Goal: Information Seeking & Learning: Learn about a topic

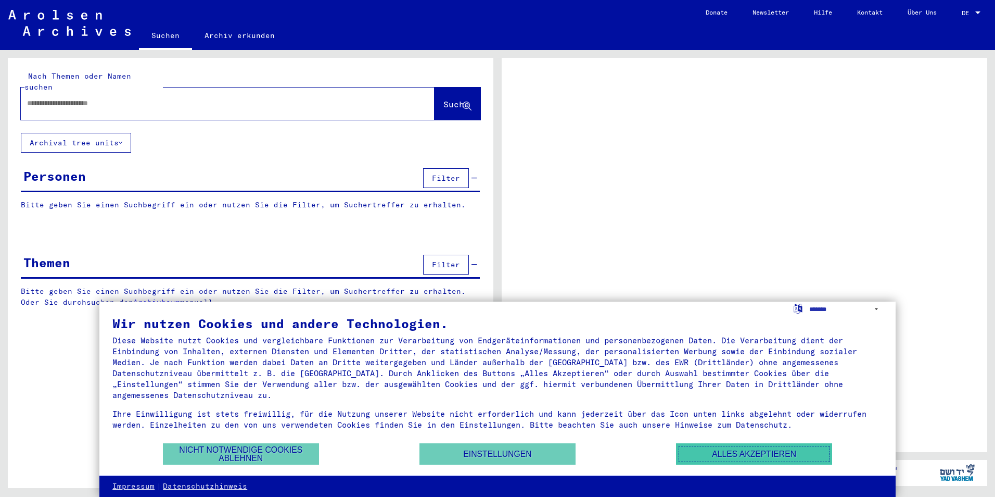
click at [710, 452] on button "Alles akzeptieren" at bounding box center [754, 453] width 156 height 21
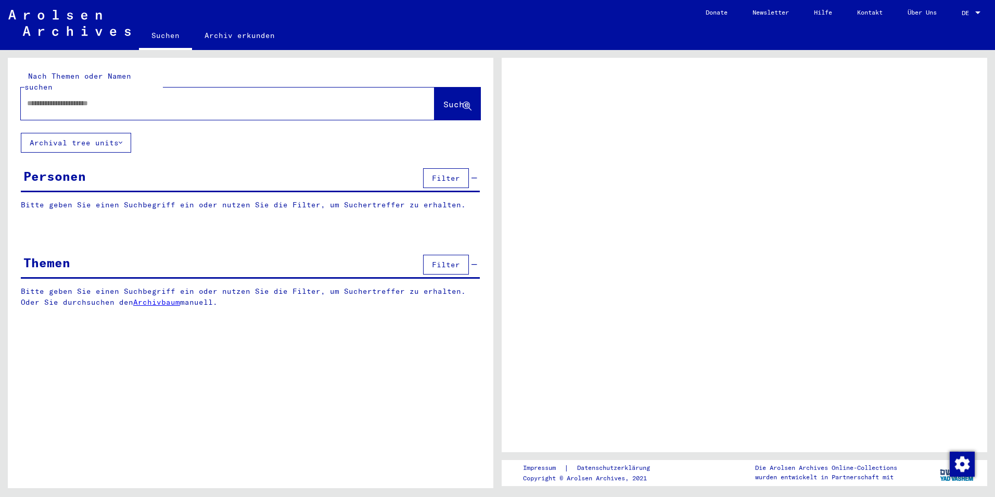
click at [438, 173] on span "Filter" at bounding box center [446, 177] width 28 height 9
click at [441, 173] on span "Filter" at bounding box center [446, 177] width 28 height 9
click at [111, 137] on button "Archival tree units" at bounding box center [76, 143] width 110 height 20
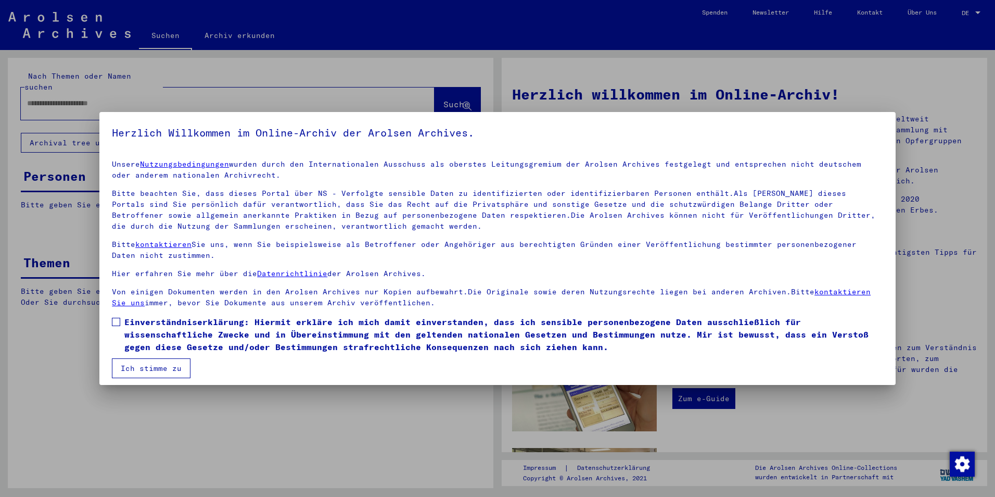
click at [166, 362] on button "Ich stimme zu" at bounding box center [151, 368] width 79 height 20
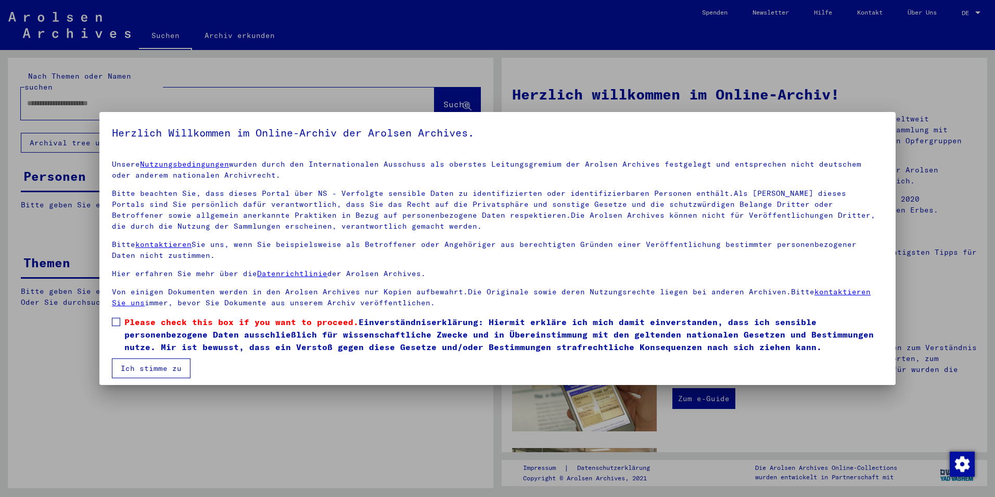
scroll to position [5, 0]
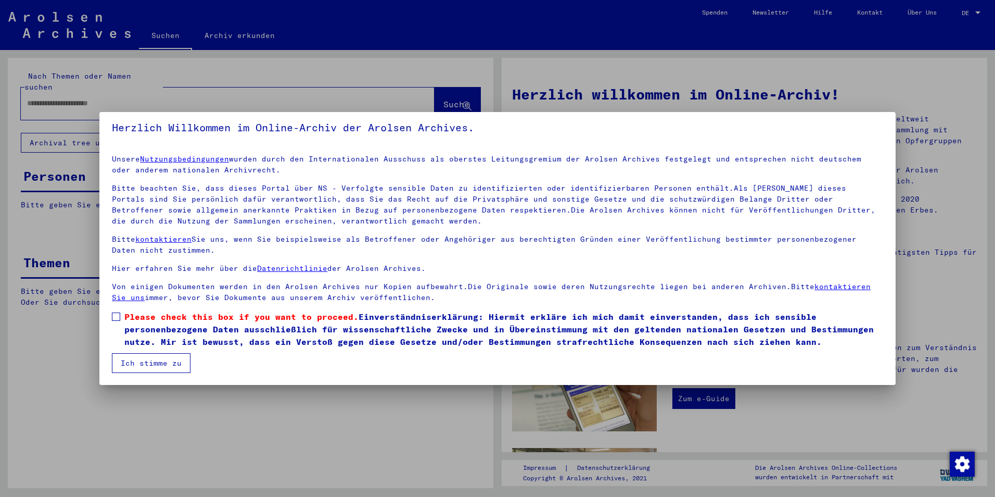
click at [116, 318] on span at bounding box center [116, 316] width 8 height 8
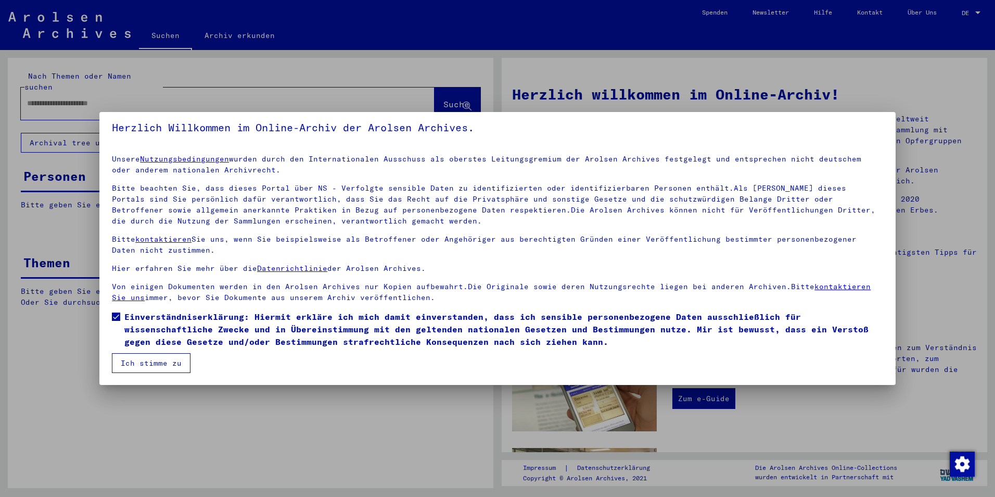
click at [145, 364] on button "Ich stimme zu" at bounding box center [151, 363] width 79 height 20
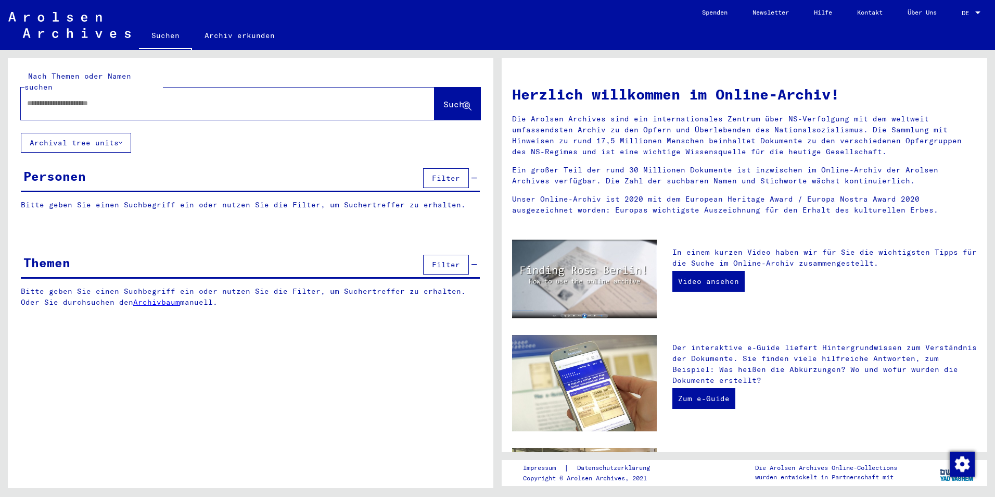
click at [79, 133] on button "Archival tree units" at bounding box center [76, 143] width 110 height 20
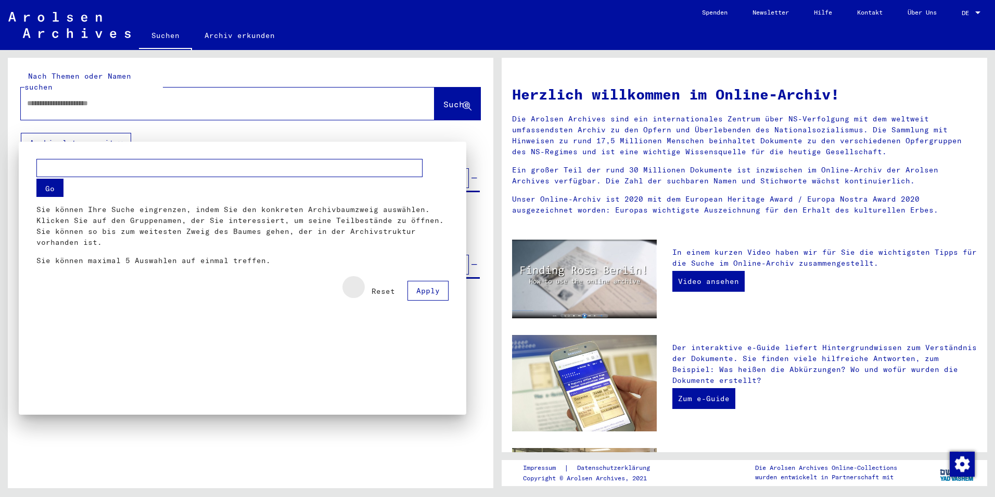
click at [386, 292] on span "Reset" at bounding box center [383, 290] width 23 height 9
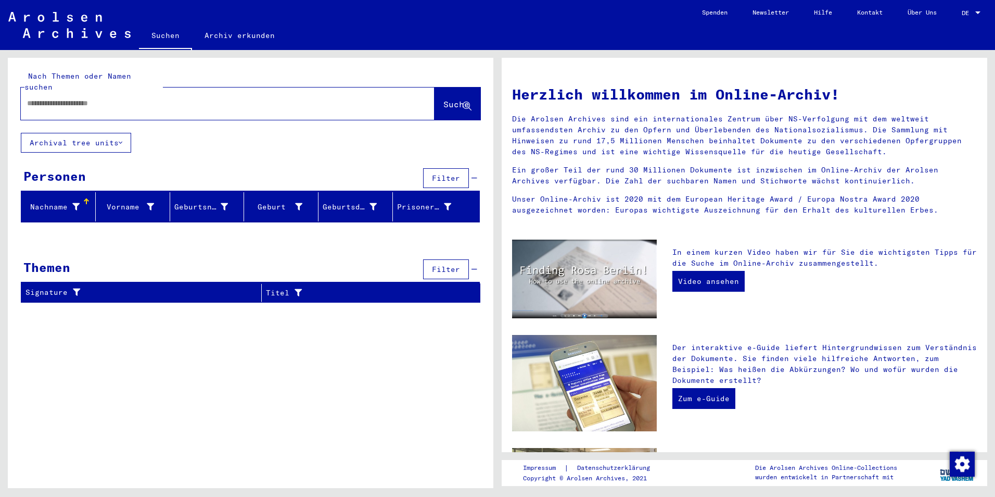
click at [446, 264] on span "Filter" at bounding box center [446, 268] width 28 height 9
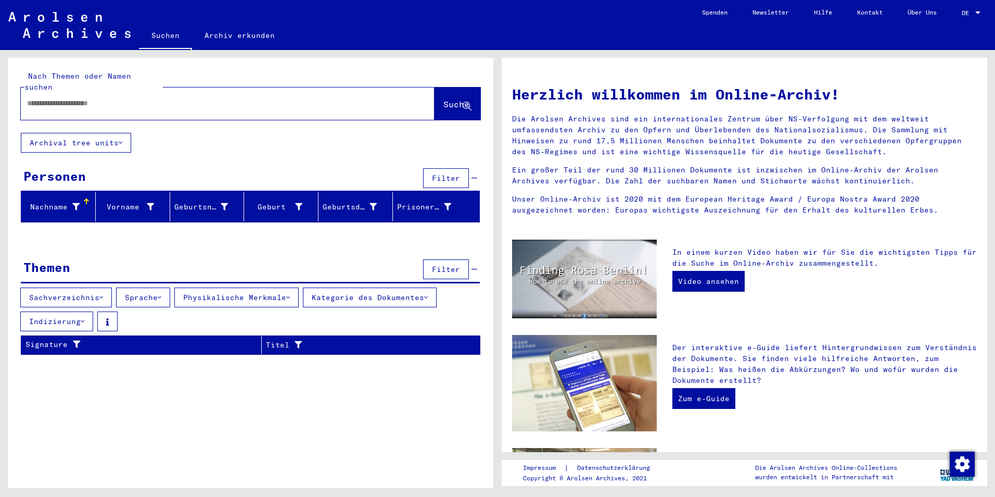
click at [323, 290] on button "Kategorie des Dokumentes" at bounding box center [370, 297] width 134 height 20
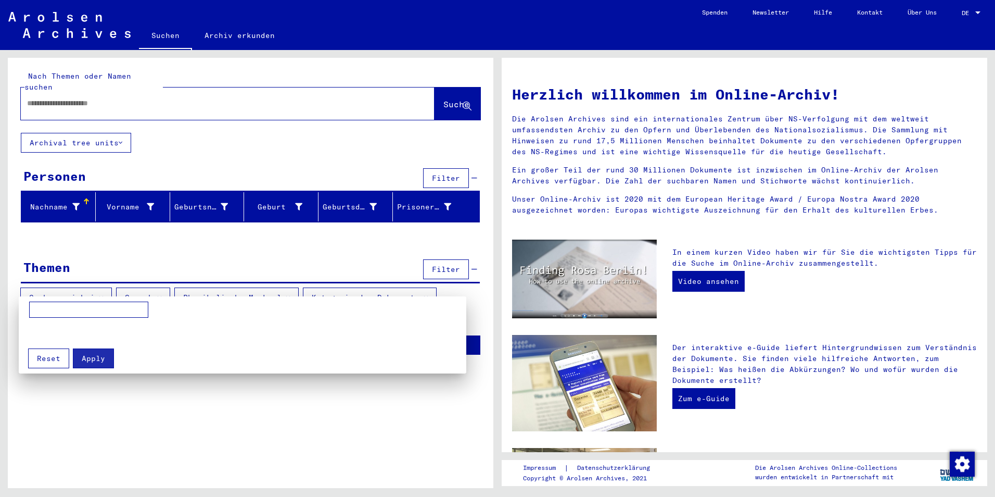
click at [50, 361] on span "Reset" at bounding box center [48, 357] width 23 height 9
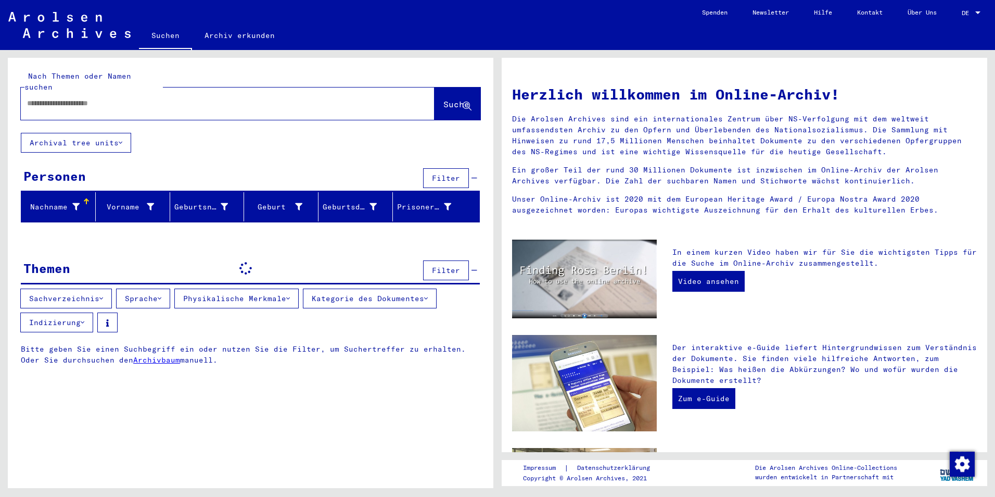
click at [381, 288] on button "Kategorie des Dokumentes" at bounding box center [370, 298] width 134 height 20
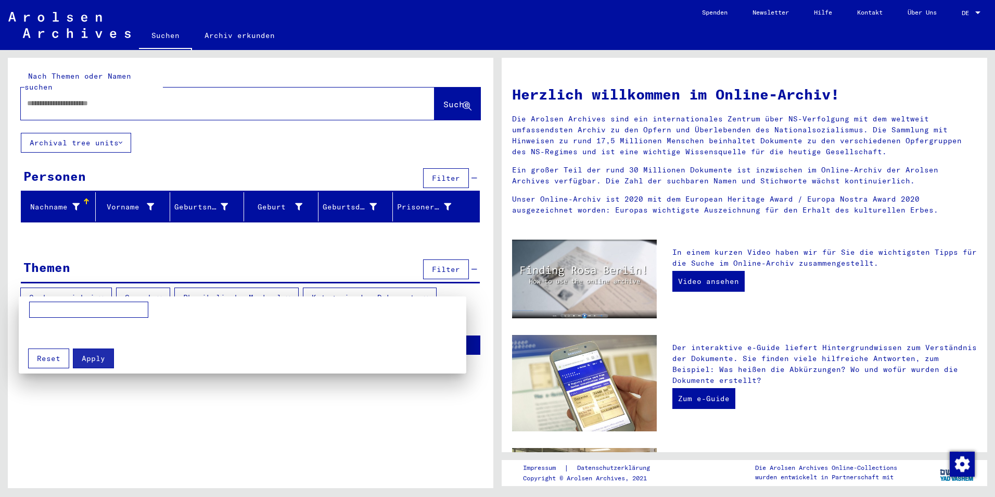
click at [43, 360] on span "Reset" at bounding box center [48, 357] width 23 height 9
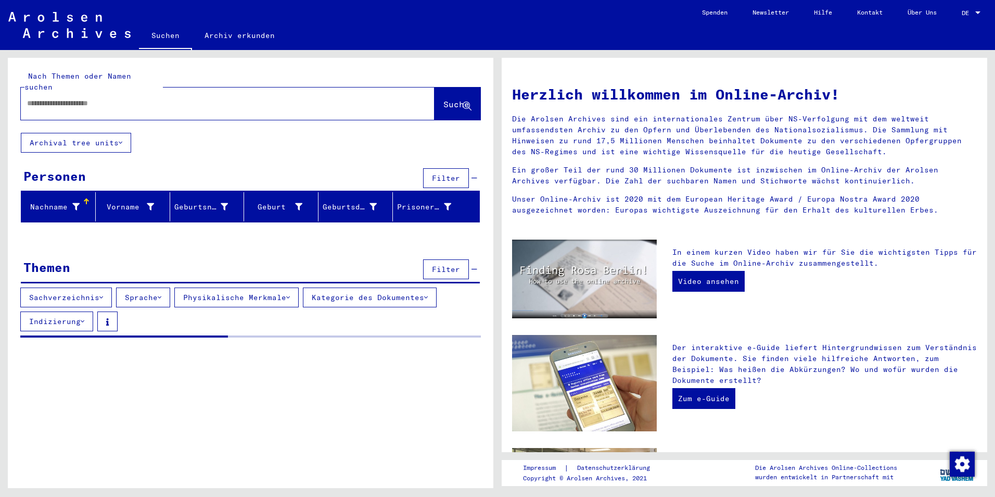
click at [59, 311] on button "Indizierung" at bounding box center [56, 321] width 73 height 20
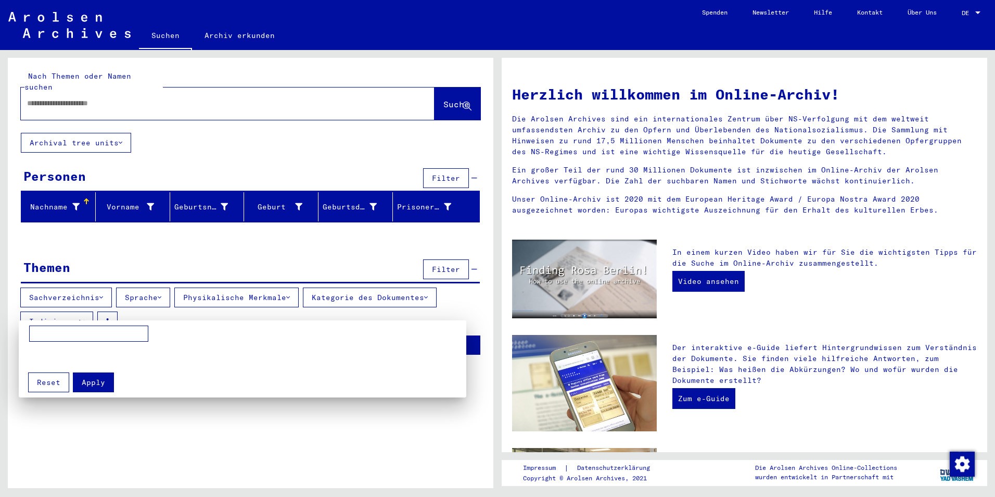
click at [87, 309] on div at bounding box center [497, 248] width 995 height 497
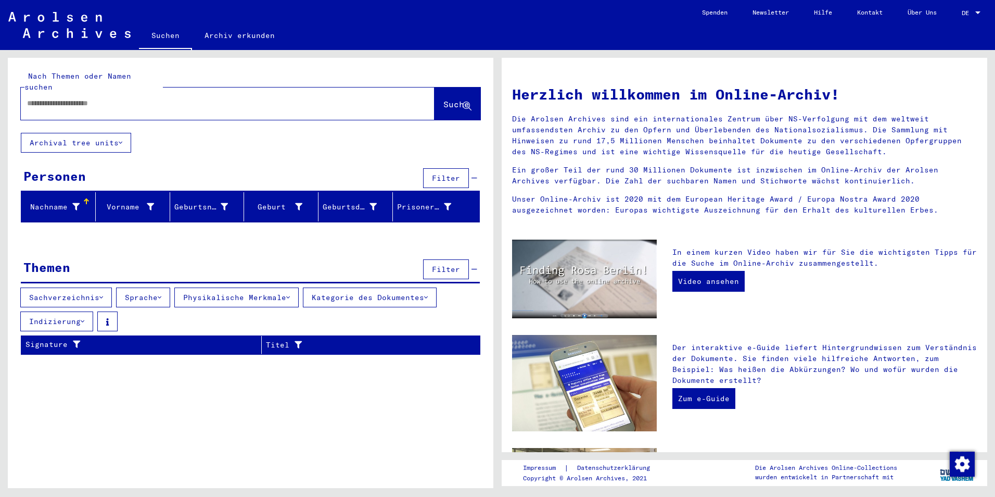
click at [87, 311] on button "Indizierung" at bounding box center [56, 321] width 73 height 20
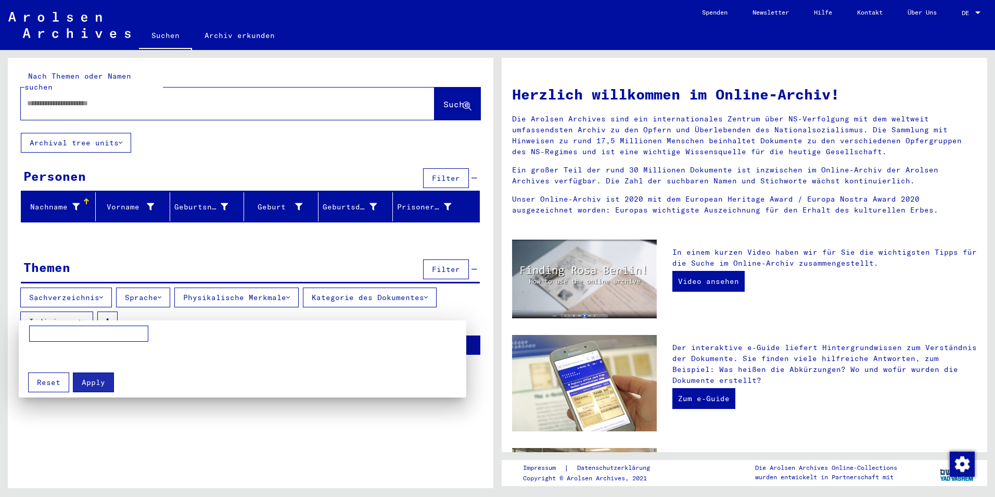
click at [88, 309] on div at bounding box center [497, 248] width 995 height 497
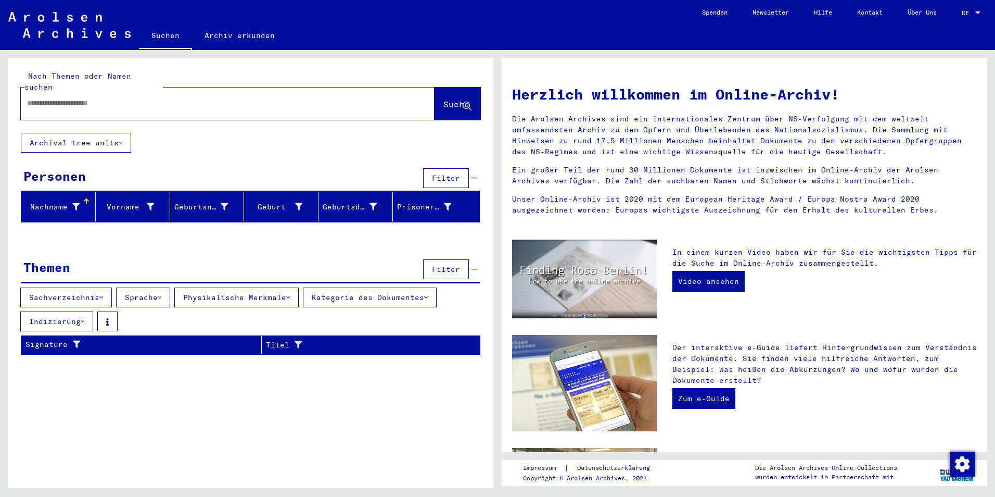
click at [109, 291] on button "Sachverzeichnis" at bounding box center [66, 297] width 92 height 20
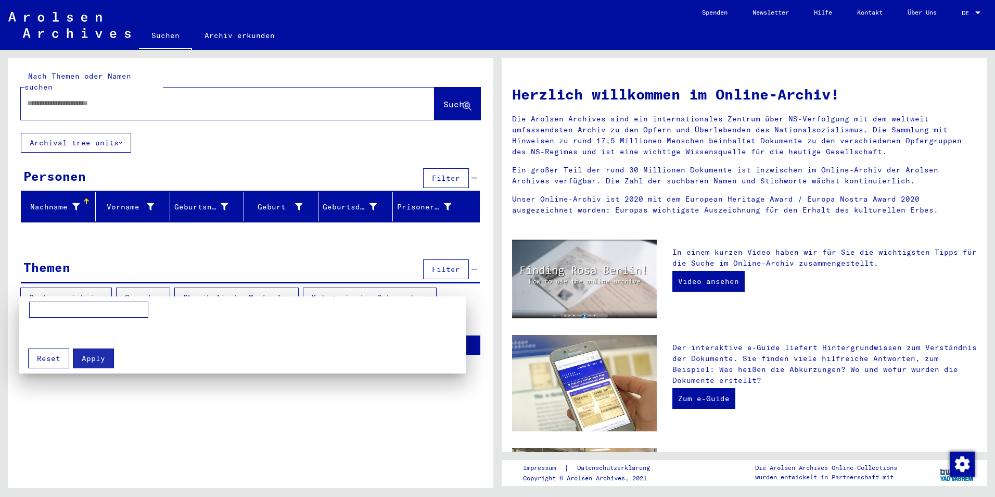
click at [109, 287] on div at bounding box center [497, 248] width 995 height 497
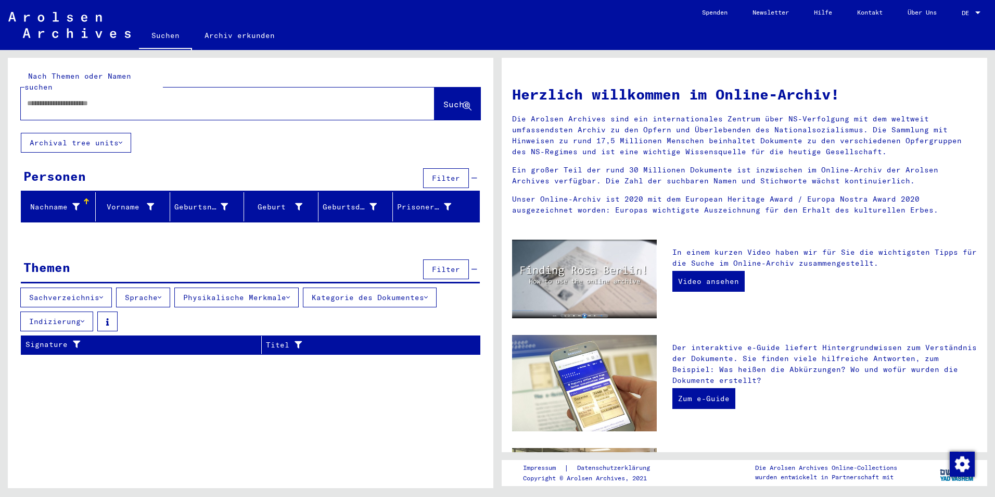
click at [170, 287] on button "Sprache" at bounding box center [143, 297] width 54 height 20
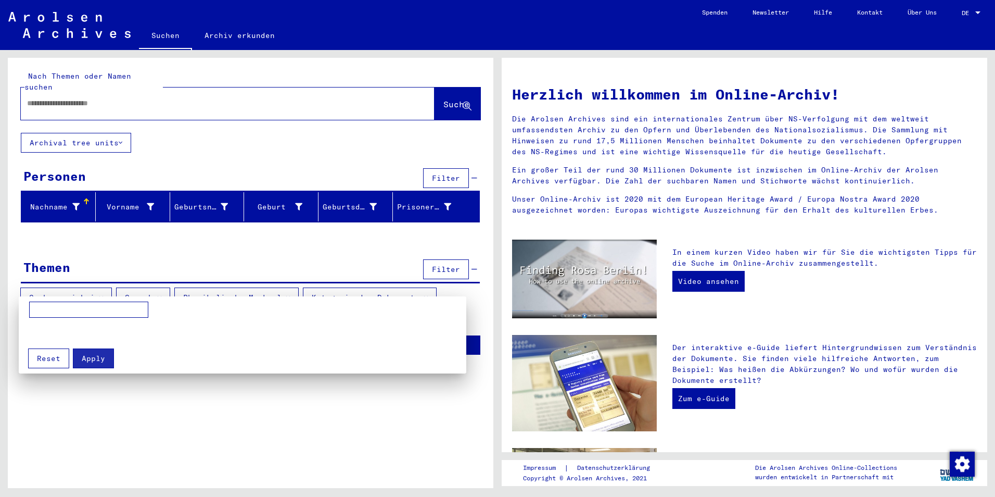
drag, startPoint x: 166, startPoint y: 288, endPoint x: 180, endPoint y: 292, distance: 14.5
click at [166, 288] on div at bounding box center [497, 248] width 995 height 497
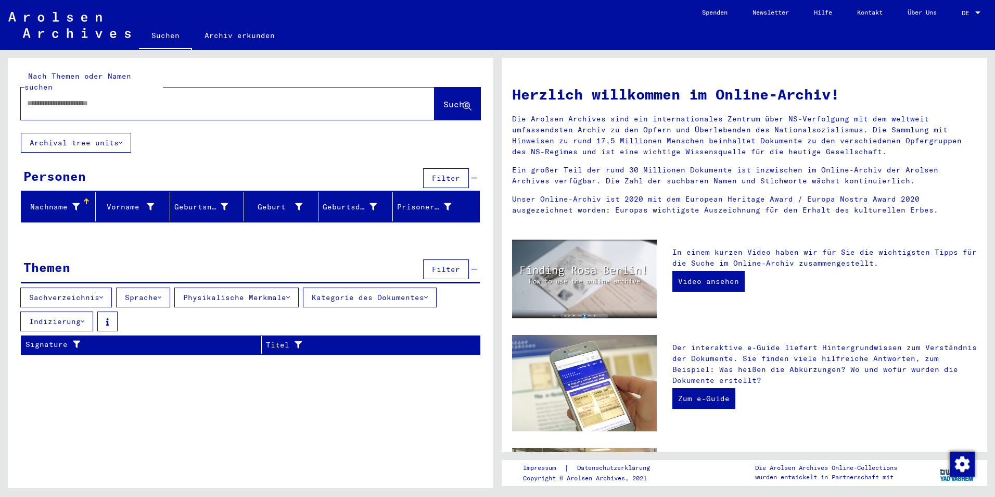
click at [289, 287] on button "Physikalische Merkmale" at bounding box center [236, 297] width 124 height 20
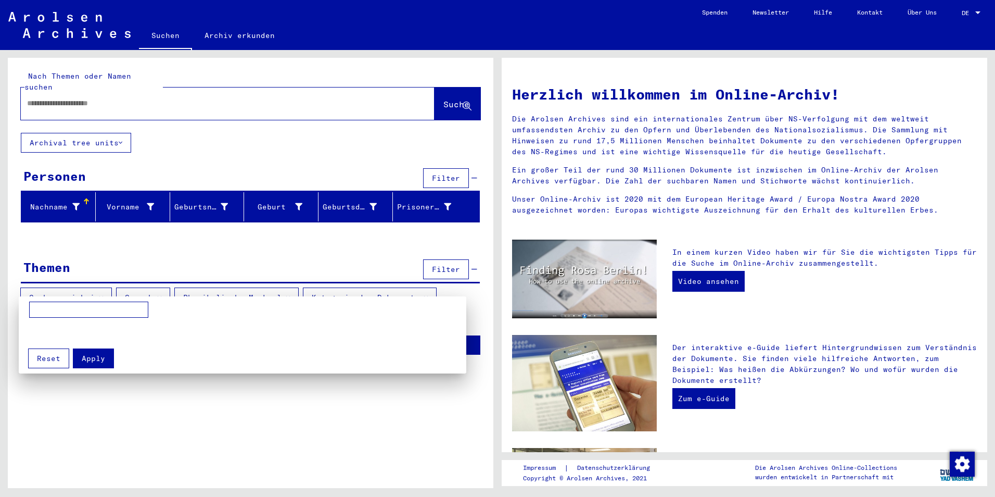
click at [294, 284] on div at bounding box center [497, 248] width 995 height 497
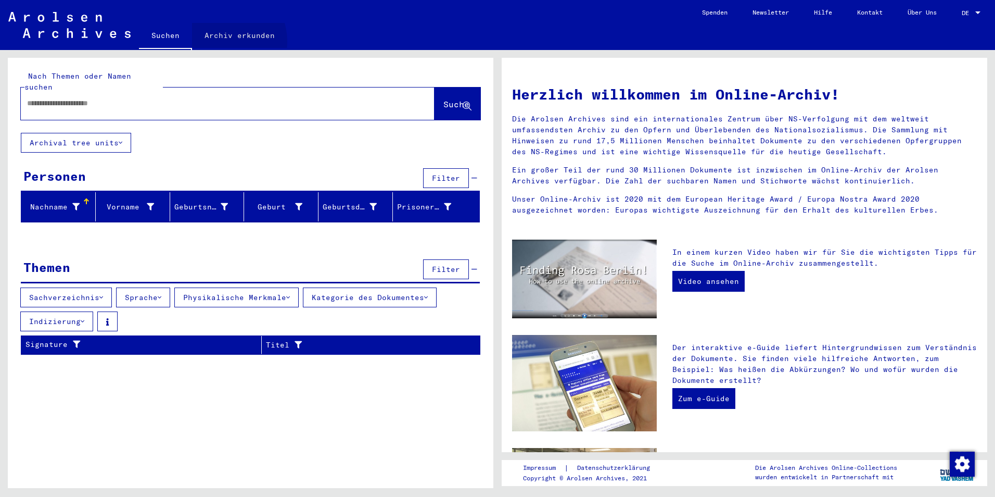
click at [222, 42] on link "Archiv erkunden" at bounding box center [239, 35] width 95 height 25
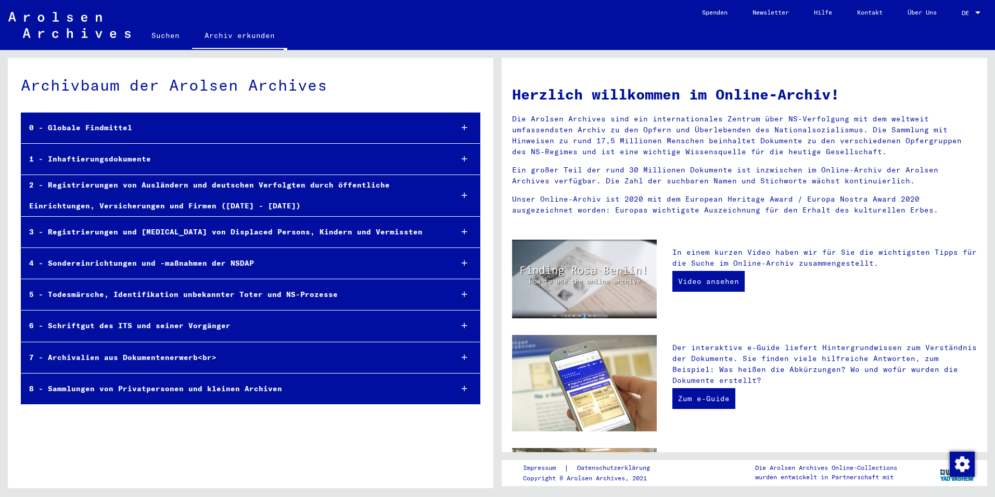
click at [462, 157] on icon at bounding box center [465, 158] width 6 height 7
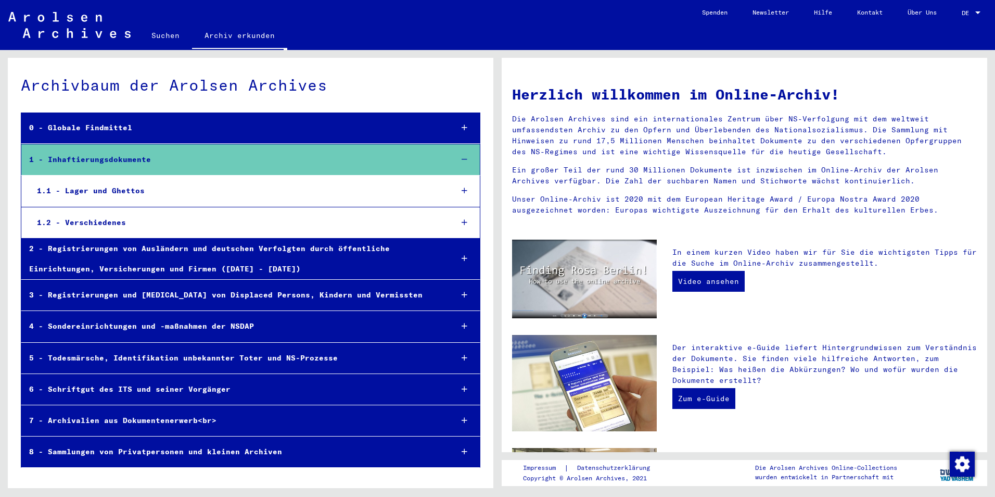
click at [466, 187] on icon at bounding box center [465, 190] width 6 height 7
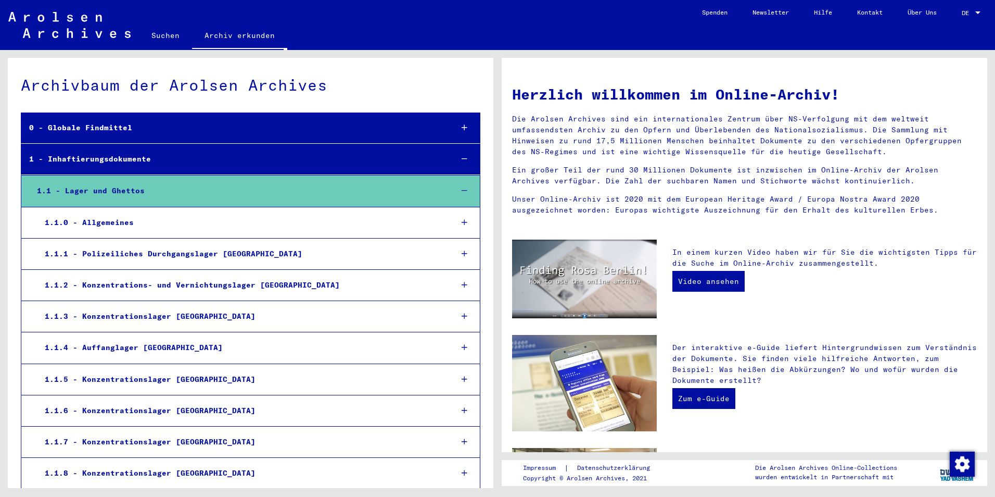
click at [462, 223] on icon at bounding box center [465, 222] width 6 height 7
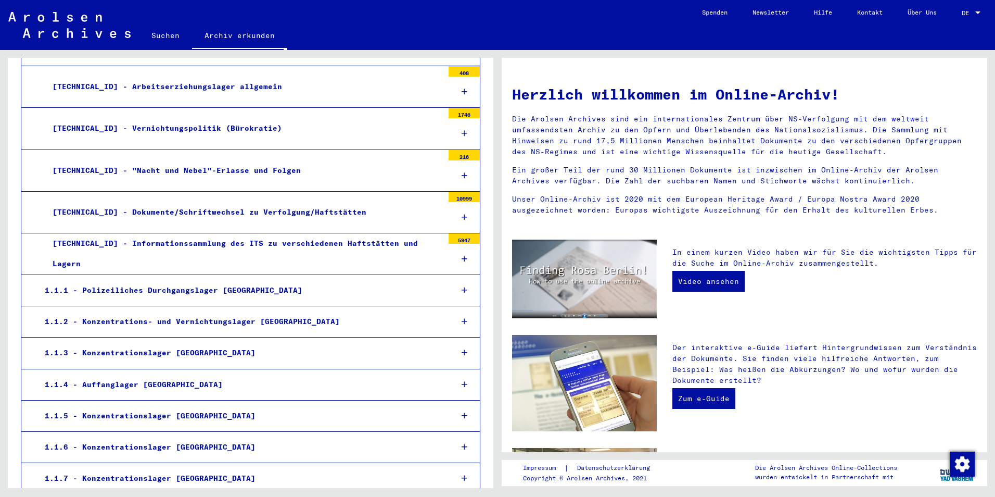
scroll to position [260, 0]
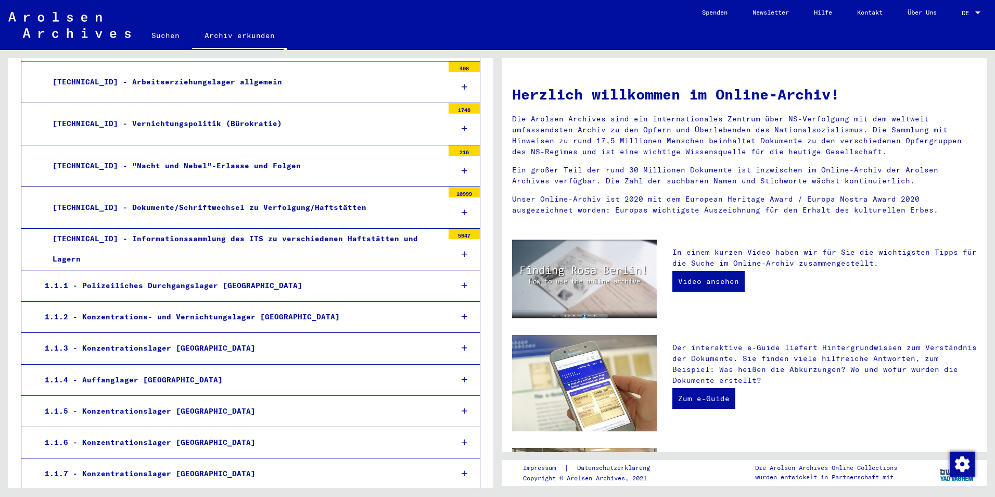
click at [457, 352] on div at bounding box center [464, 348] width 31 height 31
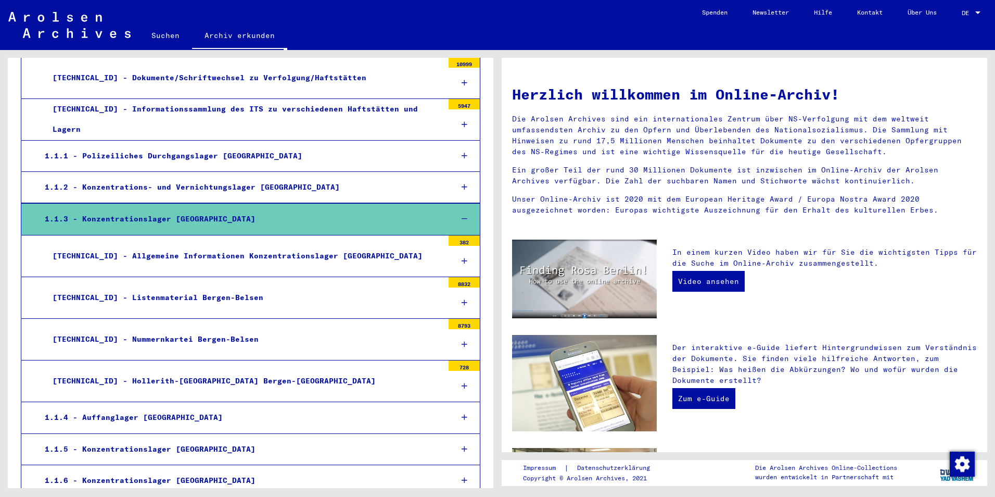
scroll to position [416, 0]
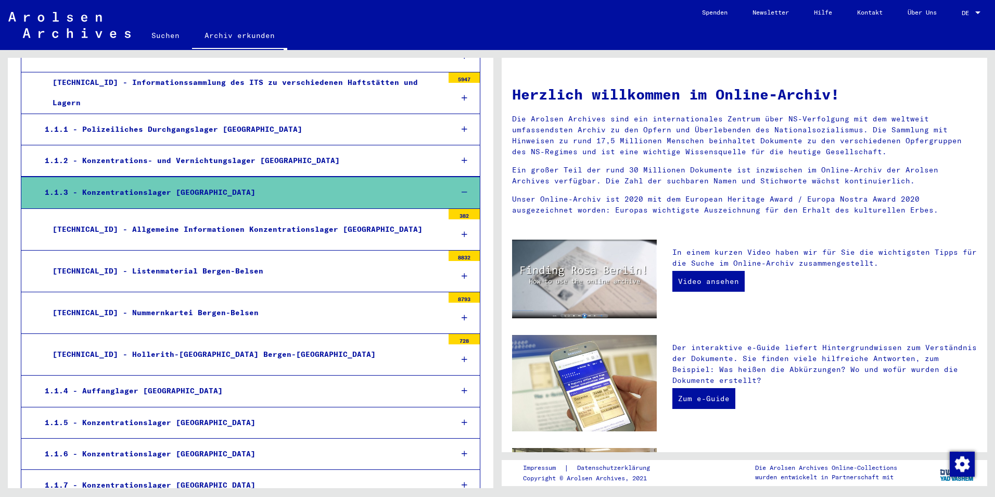
click at [462, 316] on icon at bounding box center [465, 317] width 6 height 7
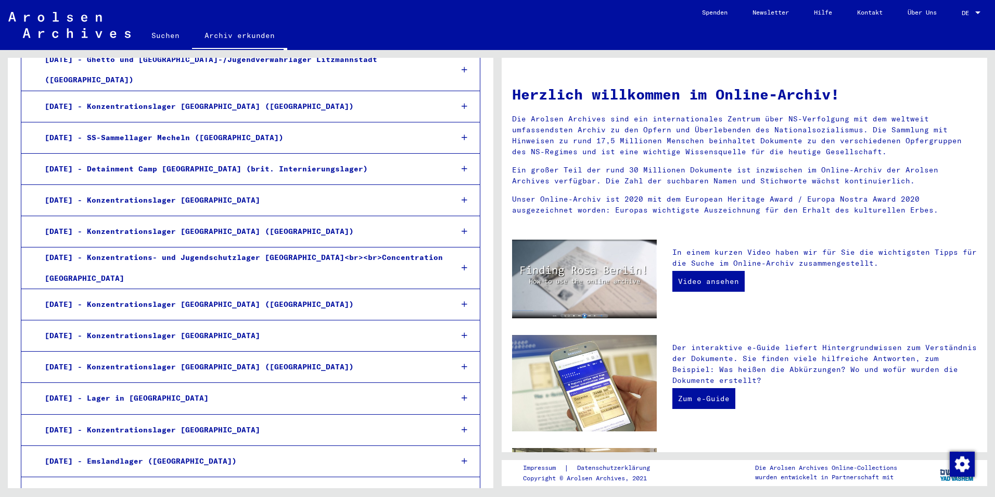
scroll to position [2238, 0]
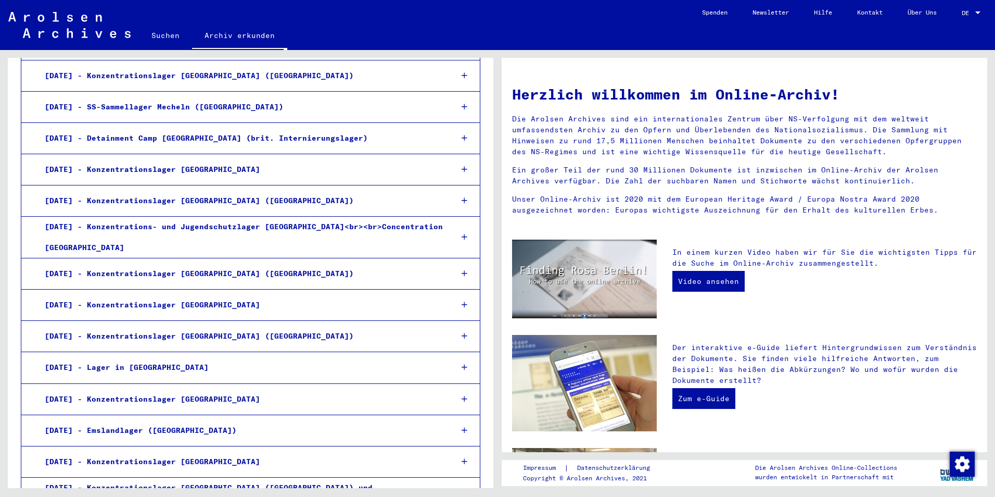
click at [453, 293] on div at bounding box center [464, 304] width 31 height 31
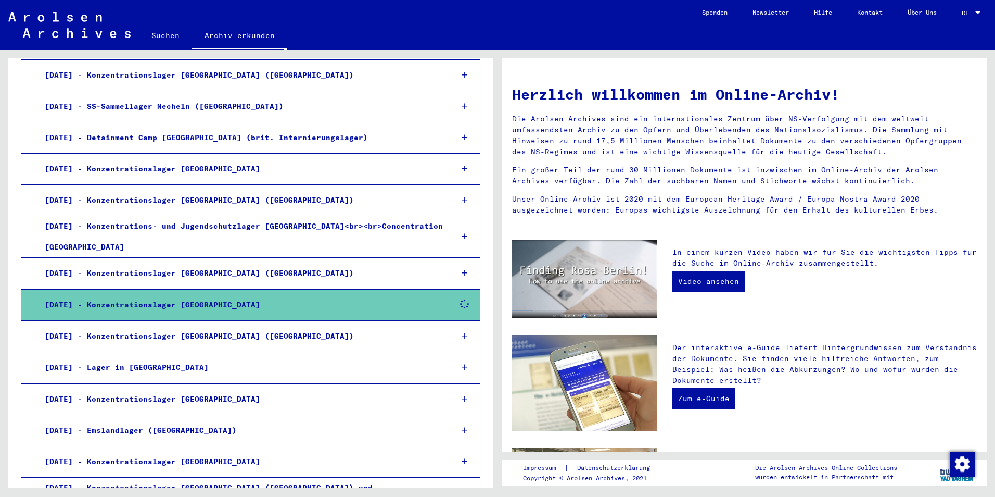
scroll to position [2238, 0]
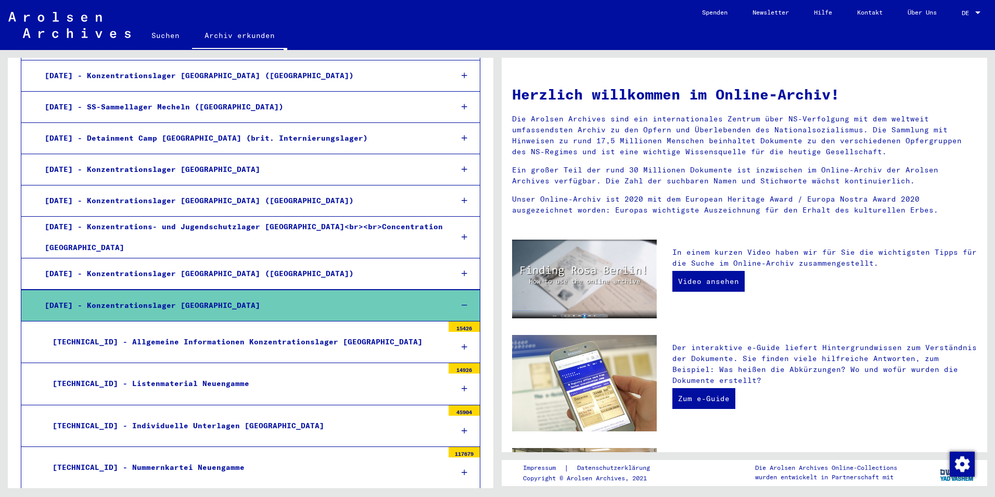
click at [323, 332] on div "[TECHNICAL_ID] - Allgemeine Informationen Konzentrationslager [GEOGRAPHIC_DATA]" at bounding box center [244, 342] width 399 height 20
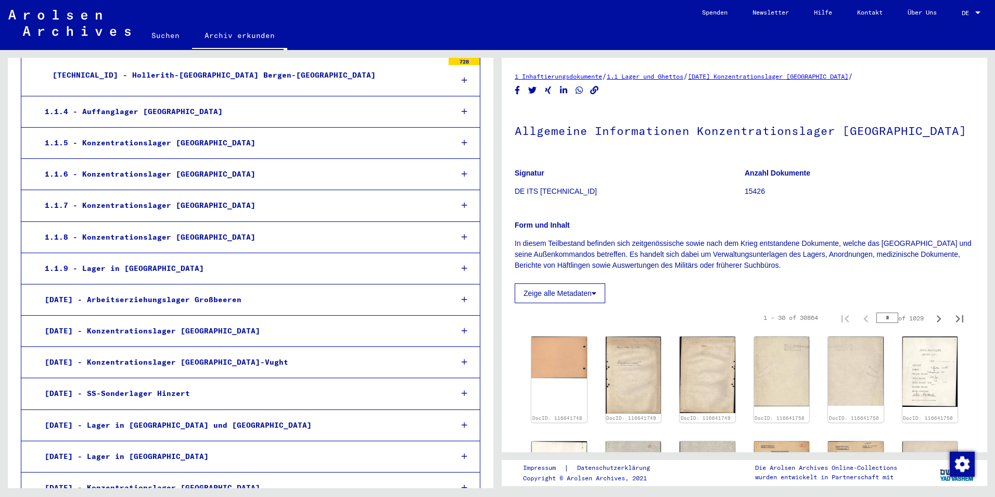
scroll to position [1561, 0]
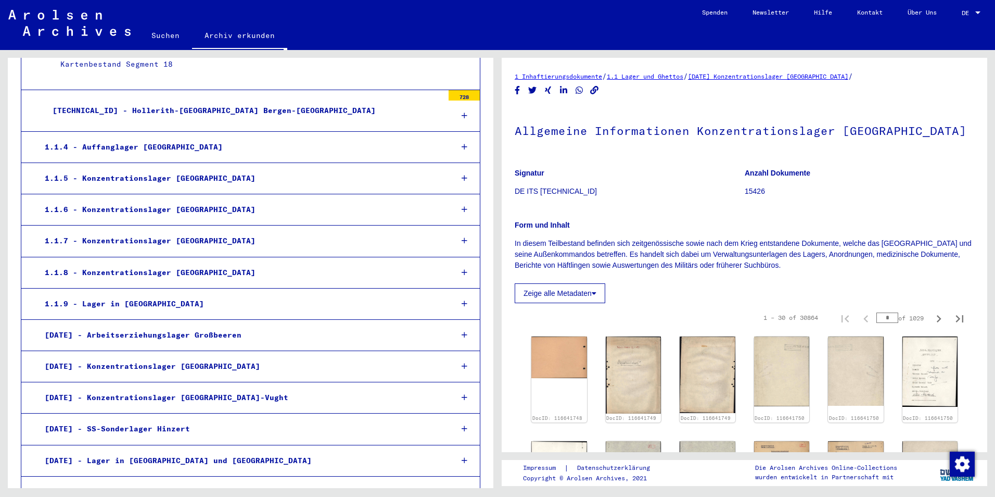
click at [230, 32] on link "Archiv erkunden" at bounding box center [239, 36] width 95 height 27
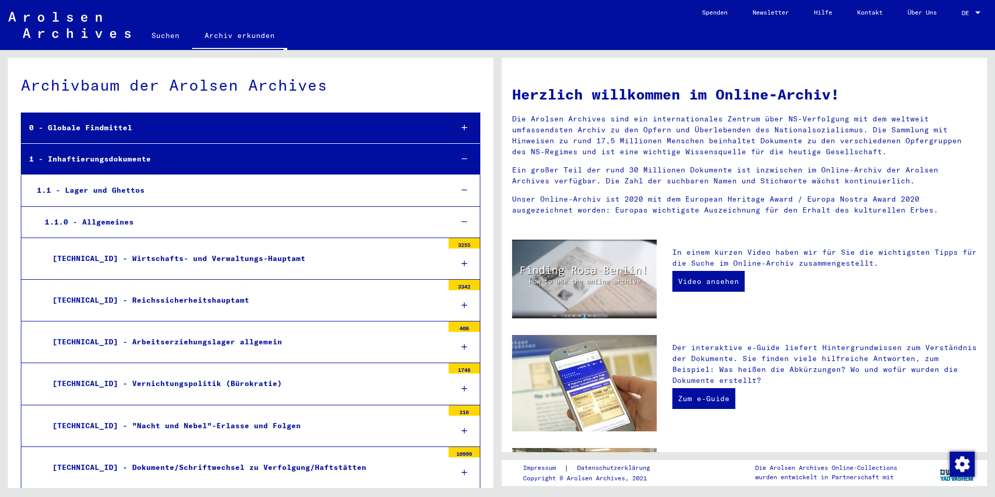
click at [462, 155] on icon at bounding box center [465, 158] width 6 height 7
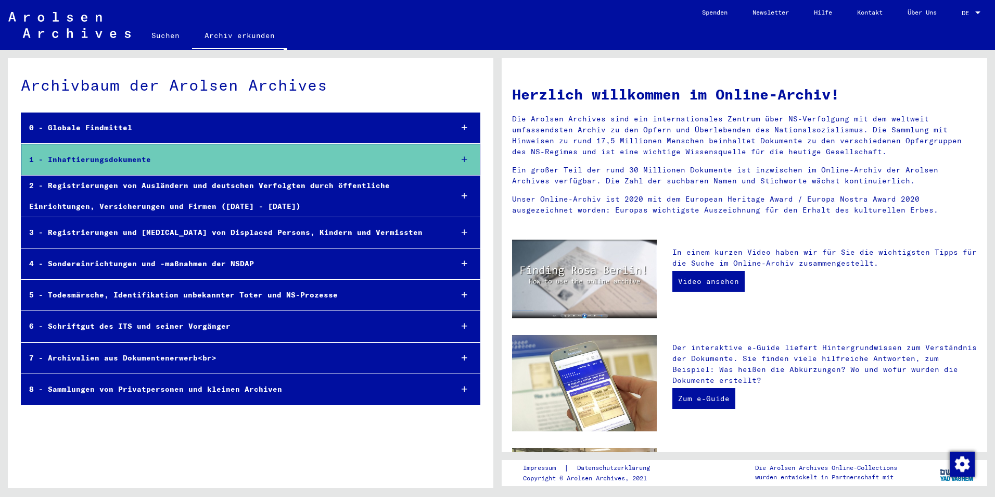
click at [465, 389] on icon at bounding box center [465, 388] width 6 height 7
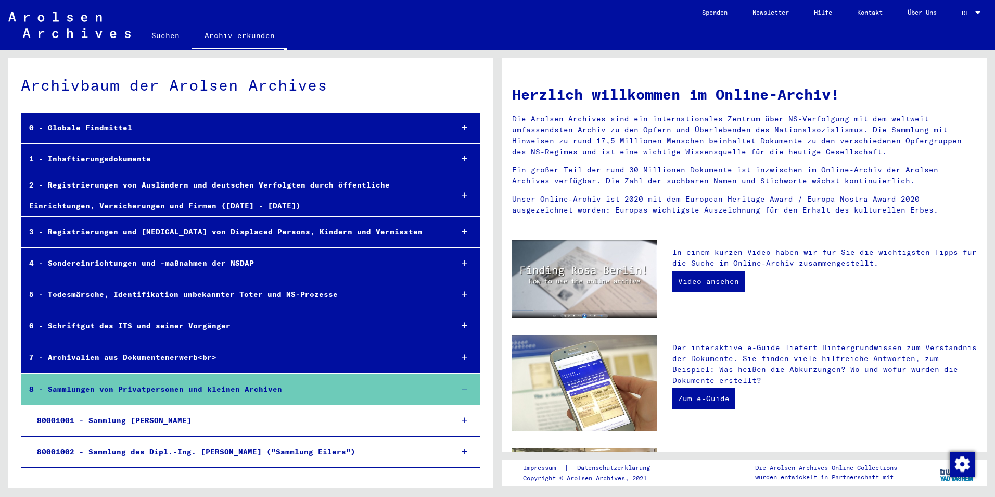
click at [466, 291] on icon at bounding box center [465, 293] width 6 height 7
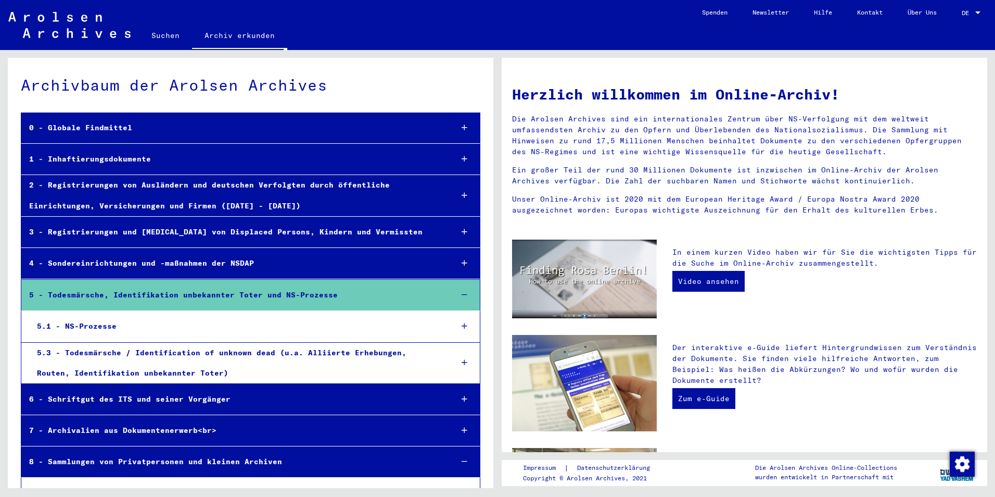
click at [230, 39] on link "Archiv erkunden" at bounding box center [239, 36] width 95 height 27
click at [247, 36] on link "Archiv erkunden" at bounding box center [239, 36] width 95 height 27
click at [462, 128] on icon at bounding box center [465, 127] width 6 height 7
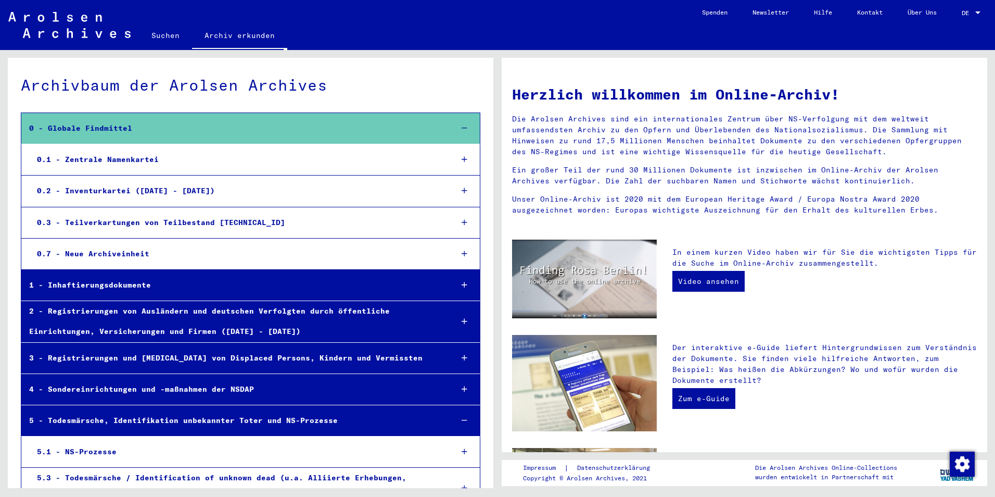
click at [462, 254] on icon at bounding box center [465, 253] width 6 height 7
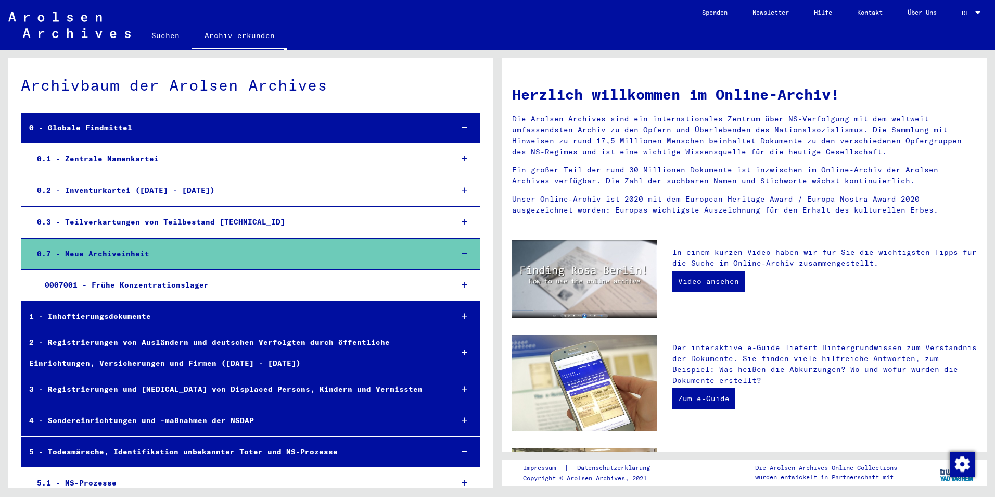
click at [643, 27] on div "Suchen Archiv erkunden" at bounding box center [414, 36] width 551 height 27
